Goal: Information Seeking & Learning: Learn about a topic

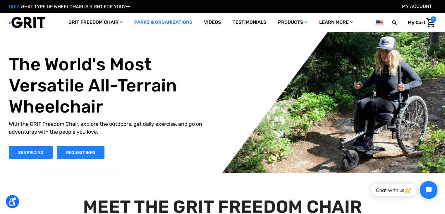
click at [148, 23] on link "Parks & Organizations" at bounding box center [163, 22] width 70 height 19
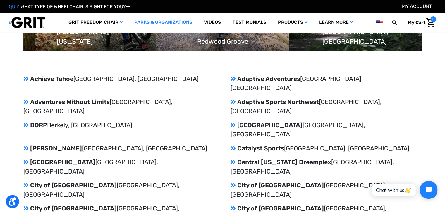
scroll to position [624, 0]
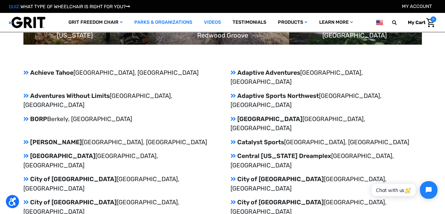
click at [210, 22] on link "Videos" at bounding box center [212, 22] width 29 height 19
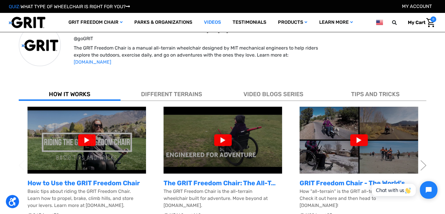
scroll to position [148, 0]
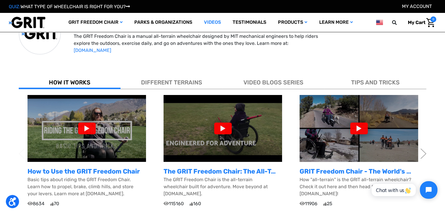
click at [289, 82] on span "VIDEO BLOGS SERIES" at bounding box center [274, 82] width 60 height 7
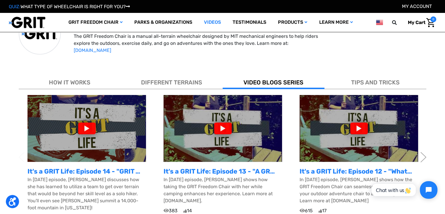
click at [188, 79] on span "DIFFERENT TERRAINS" at bounding box center [171, 82] width 61 height 7
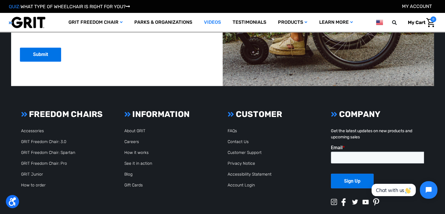
scroll to position [1010, 0]
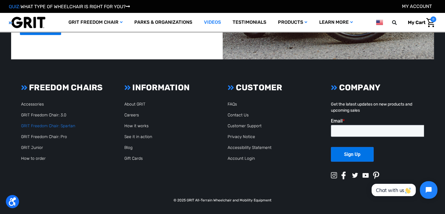
click at [56, 125] on link "GRIT Freedom Chair: Spartan" at bounding box center [48, 125] width 54 height 5
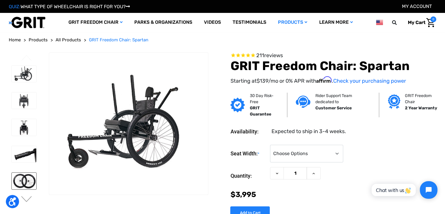
click at [24, 178] on img at bounding box center [24, 180] width 25 height 16
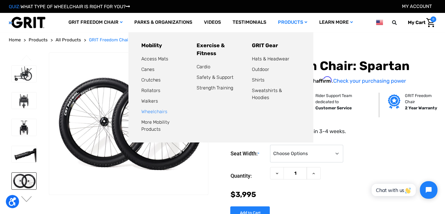
click at [155, 111] on link "Wheelchairs" at bounding box center [154, 112] width 26 height 6
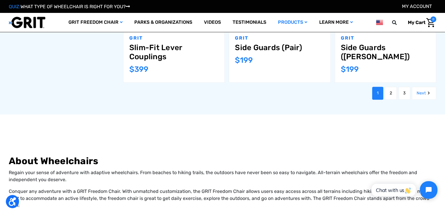
scroll to position [718, 0]
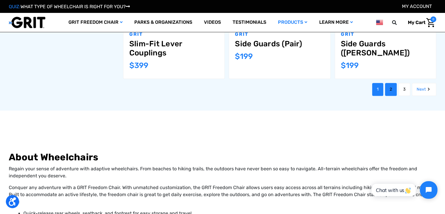
click at [389, 87] on link "2" at bounding box center [391, 89] width 12 height 13
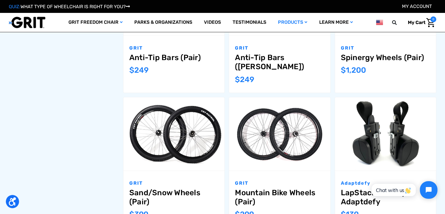
scroll to position [437, 0]
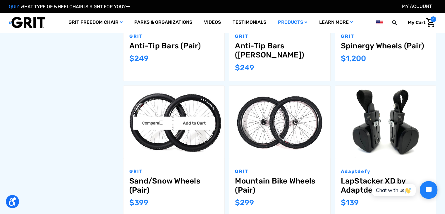
click at [181, 134] on img "Sand/Snow Wheels (Pair),$399.00\a" at bounding box center [174, 121] width 101 height 67
